Goal: Use online tool/utility

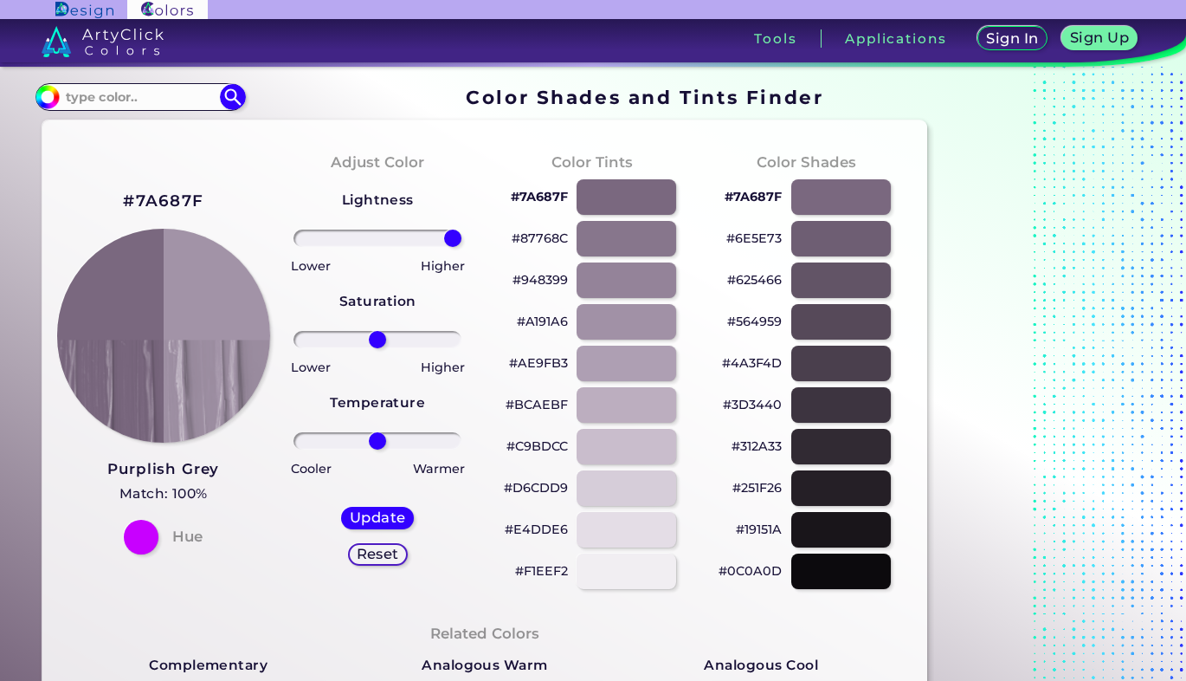
drag, startPoint x: 382, startPoint y: 242, endPoint x: 476, endPoint y: 242, distance: 94.4
type input "100"
click at [462, 240] on input "range" at bounding box center [378, 237] width 168 height 17
drag, startPoint x: 381, startPoint y: 442, endPoint x: 505, endPoint y: 414, distance: 127.1
type input "100"
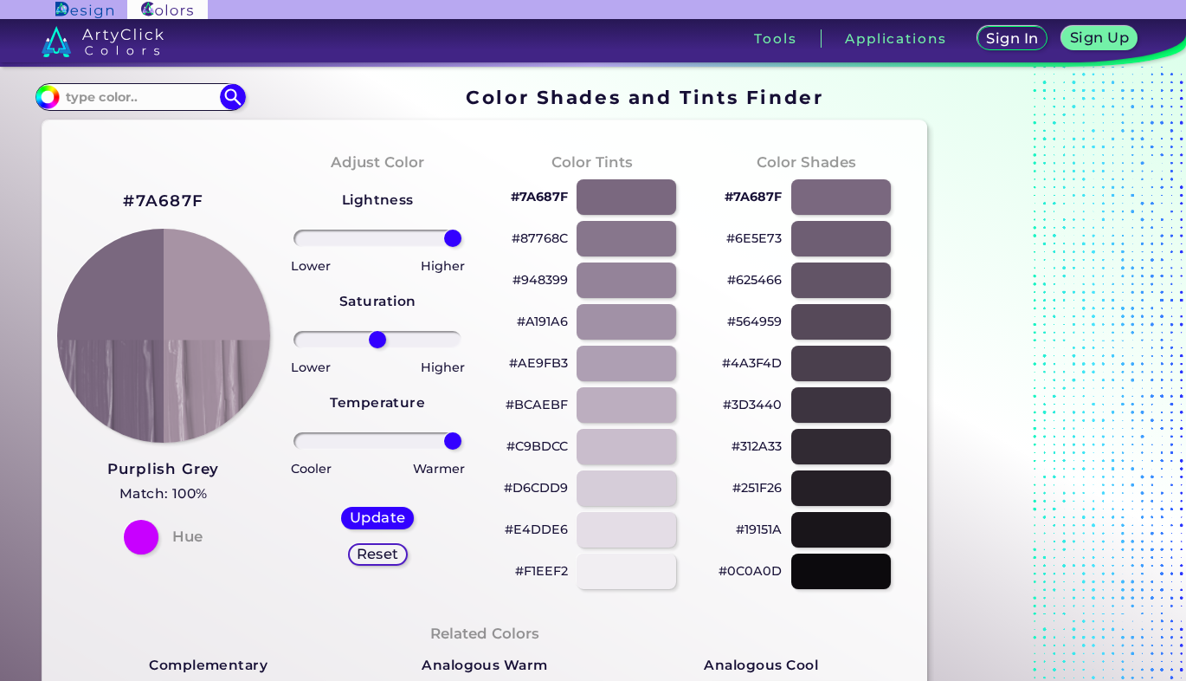
click at [462, 439] on input "range" at bounding box center [378, 440] width 168 height 17
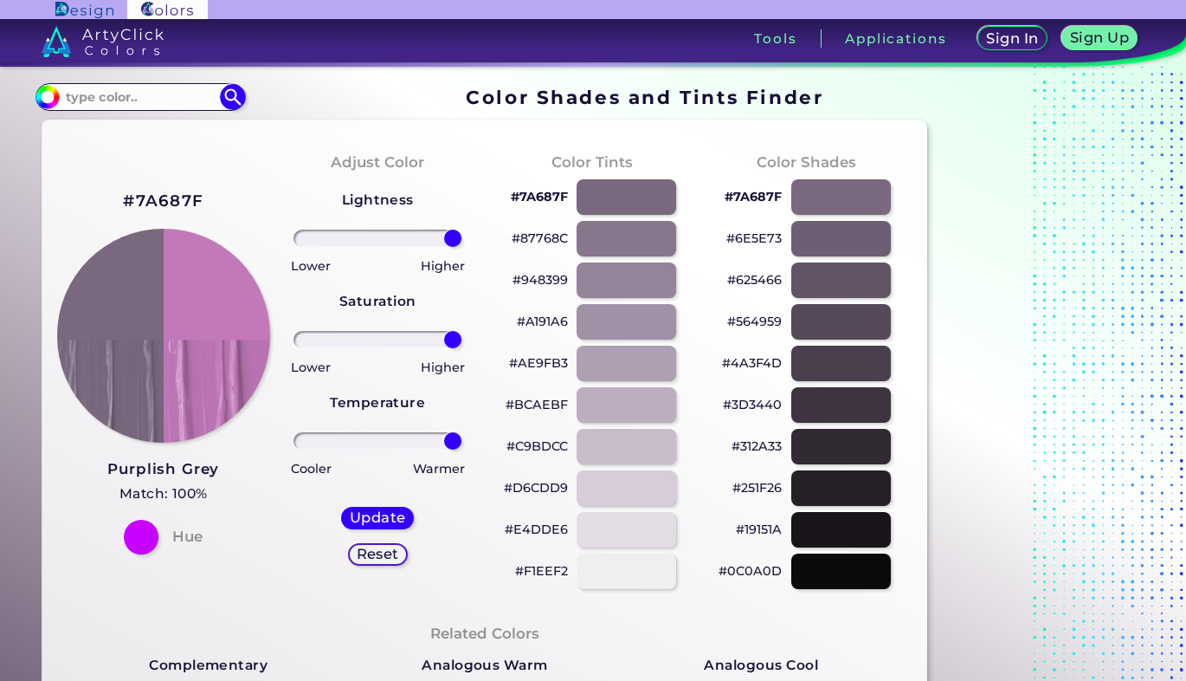
drag, startPoint x: 378, startPoint y: 339, endPoint x: 504, endPoint y: 358, distance: 127.1
type input "100"
click at [462, 348] on input "range" at bounding box center [378, 339] width 168 height 17
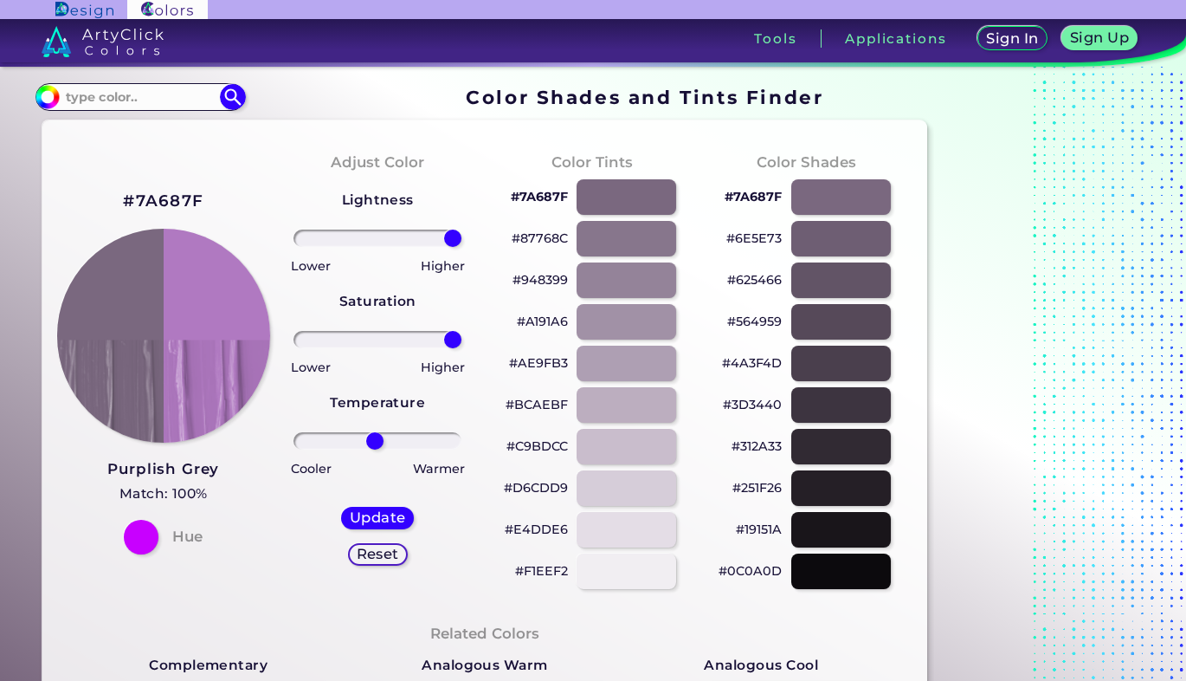
drag, startPoint x: 449, startPoint y: 445, endPoint x: 437, endPoint y: 268, distance: 177.9
type input "-6"
click at [373, 442] on input "range" at bounding box center [378, 440] width 168 height 17
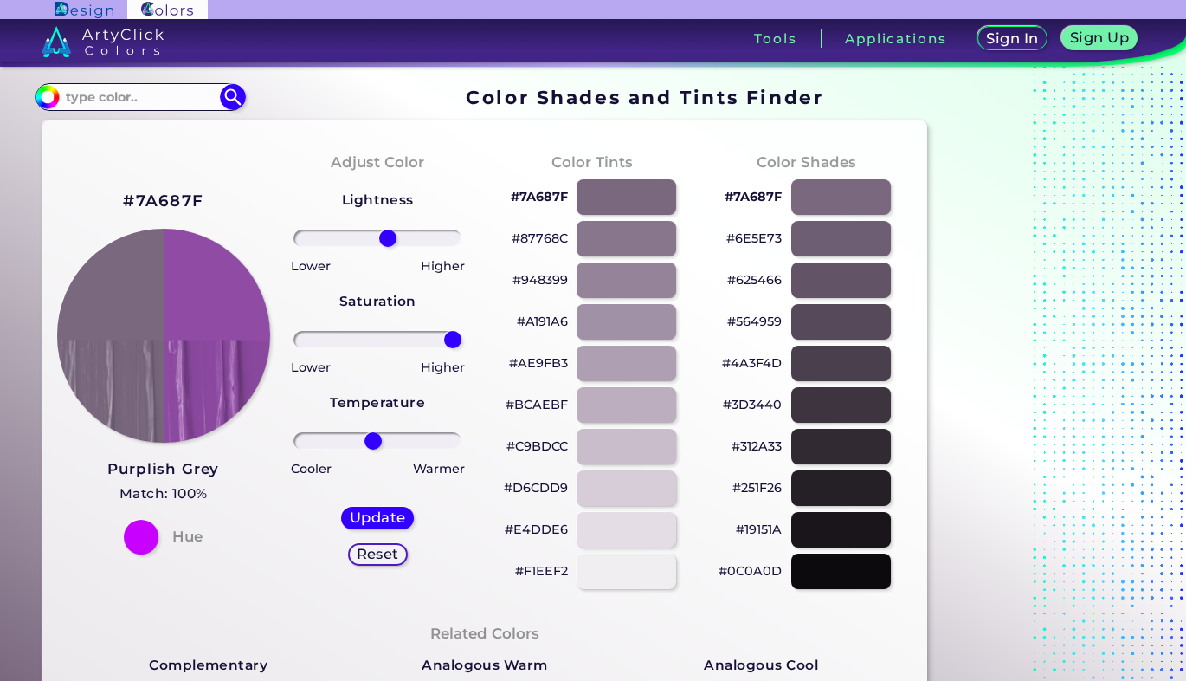
drag, startPoint x: 456, startPoint y: 230, endPoint x: 388, endPoint y: 238, distance: 68.8
type input "14"
click at [388, 238] on input "range" at bounding box center [378, 237] width 168 height 17
drag, startPoint x: 374, startPoint y: 441, endPoint x: 382, endPoint y: 422, distance: 20.6
type input "-8"
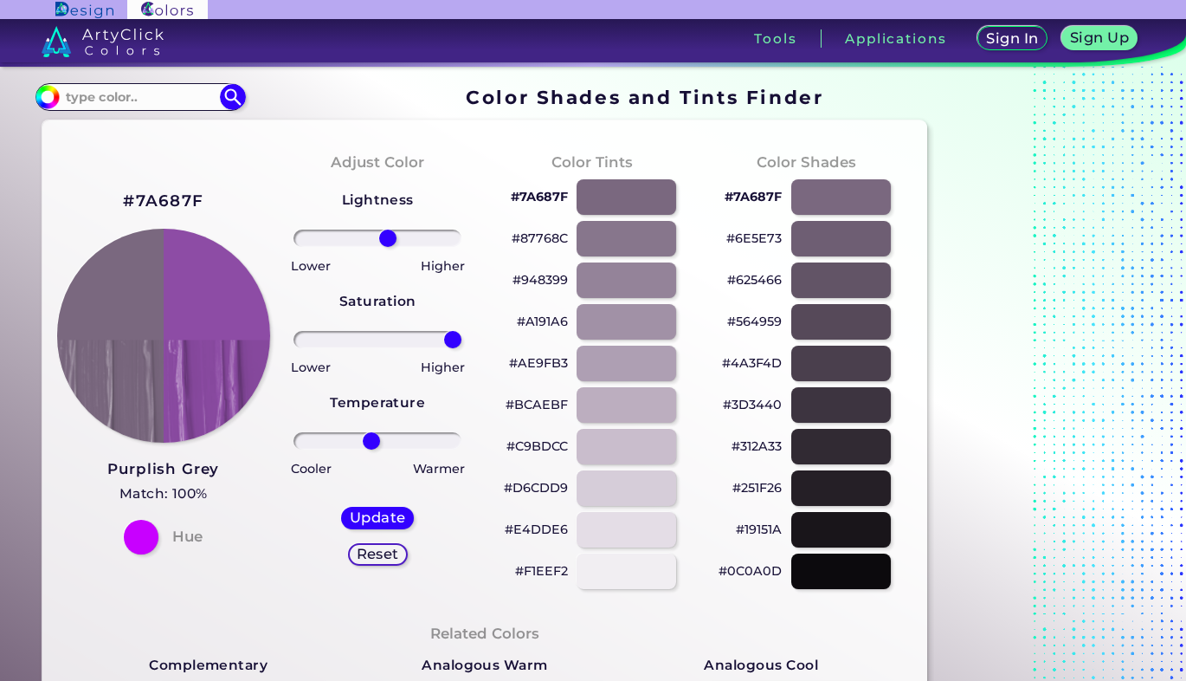
click at [371, 432] on input "range" at bounding box center [378, 440] width 168 height 17
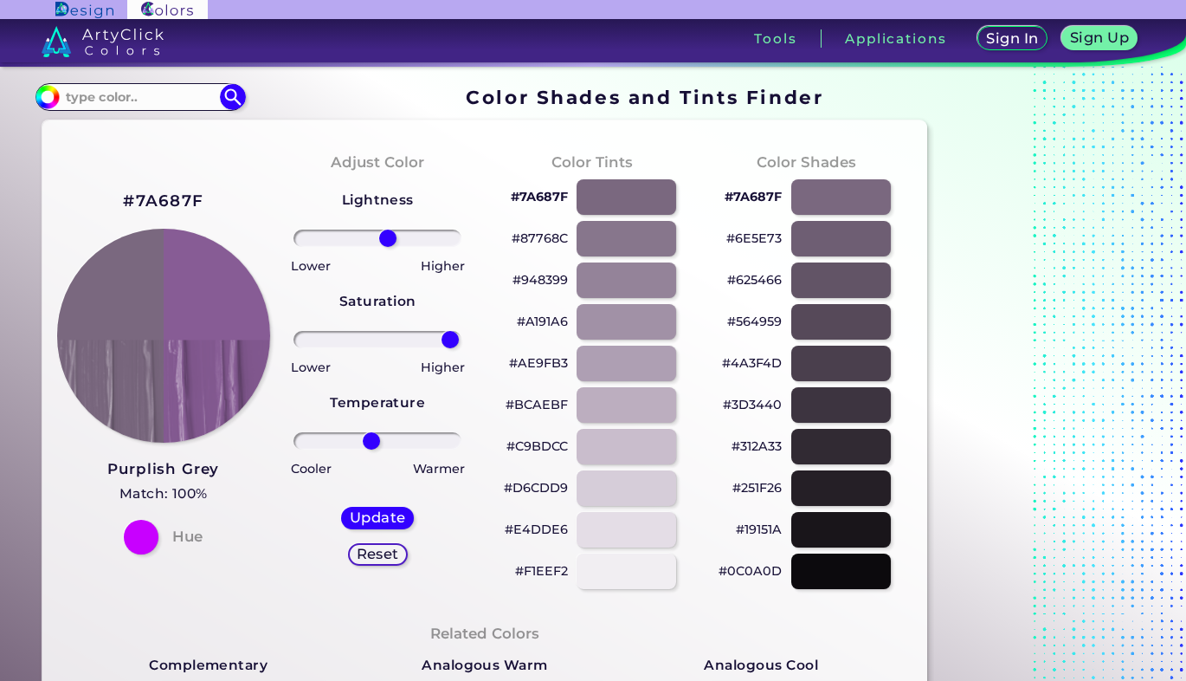
type input "100"
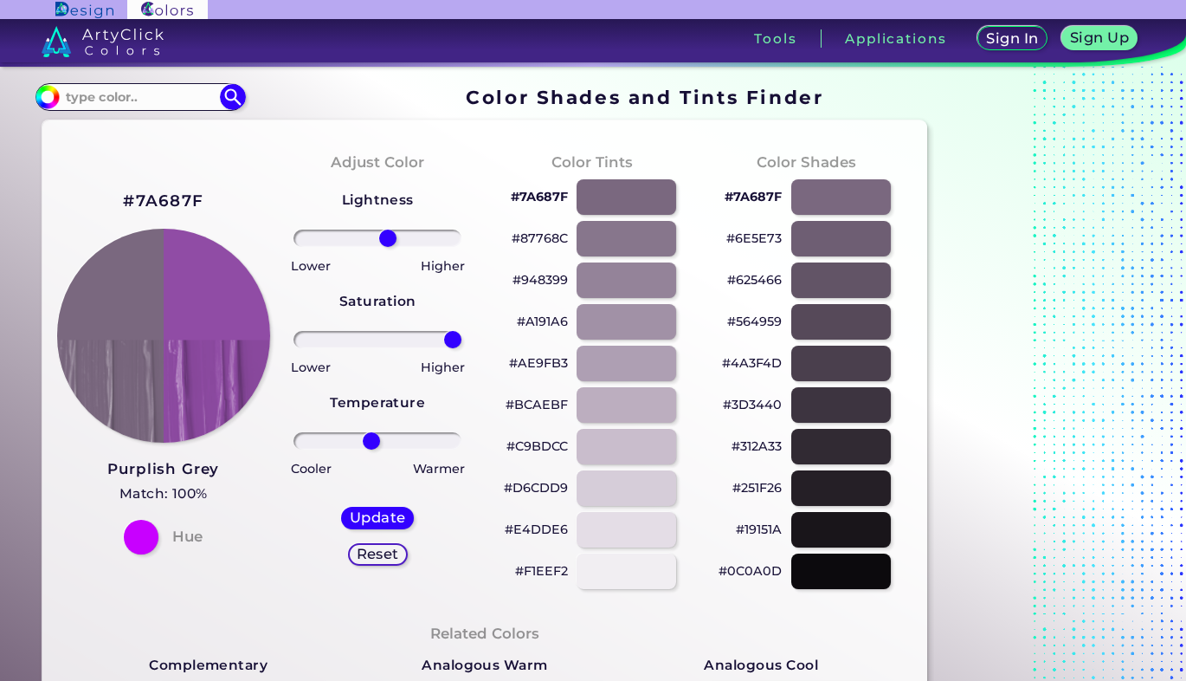
drag, startPoint x: 451, startPoint y: 339, endPoint x: 475, endPoint y: 325, distance: 27.2
click at [462, 331] on input "range" at bounding box center [378, 339] width 168 height 17
drag, startPoint x: 475, startPoint y: 325, endPoint x: 290, endPoint y: 488, distance: 246.0
click at [475, 326] on div "Adjust Color Lightness Saturation Temperature Lower Higher Lower Higher Cooler …" at bounding box center [378, 369] width 214 height 471
click at [144, 538] on div at bounding box center [141, 536] width 35 height 35
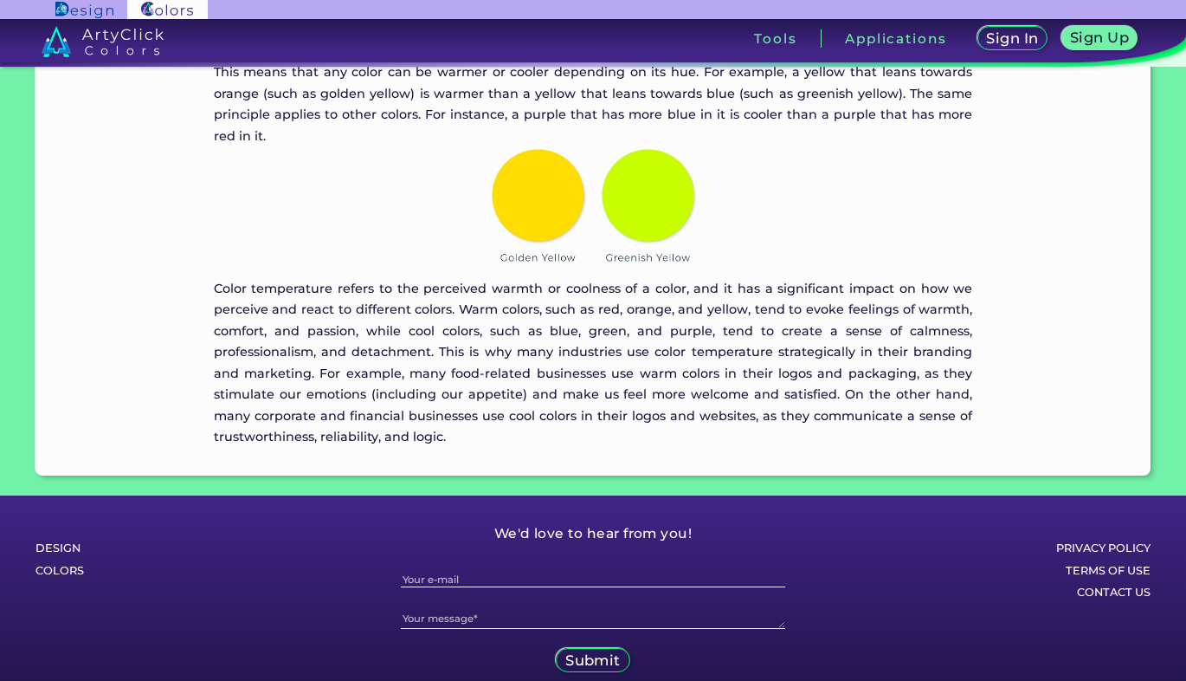
scroll to position [3914, 0]
